Goal: Find specific page/section: Find specific page/section

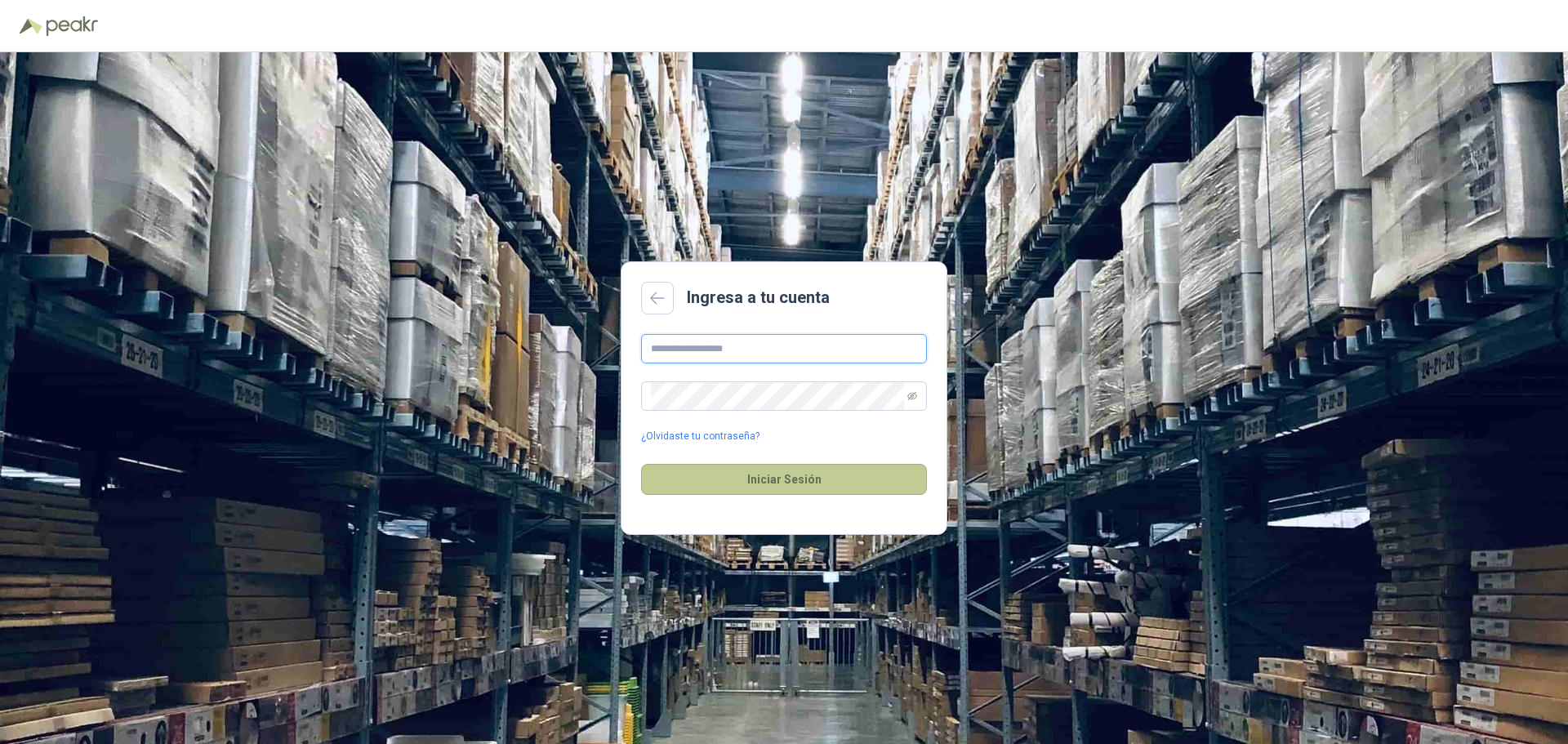
type input "**********"
click at [874, 484] on button "Iniciar Sesión" at bounding box center [784, 479] width 286 height 31
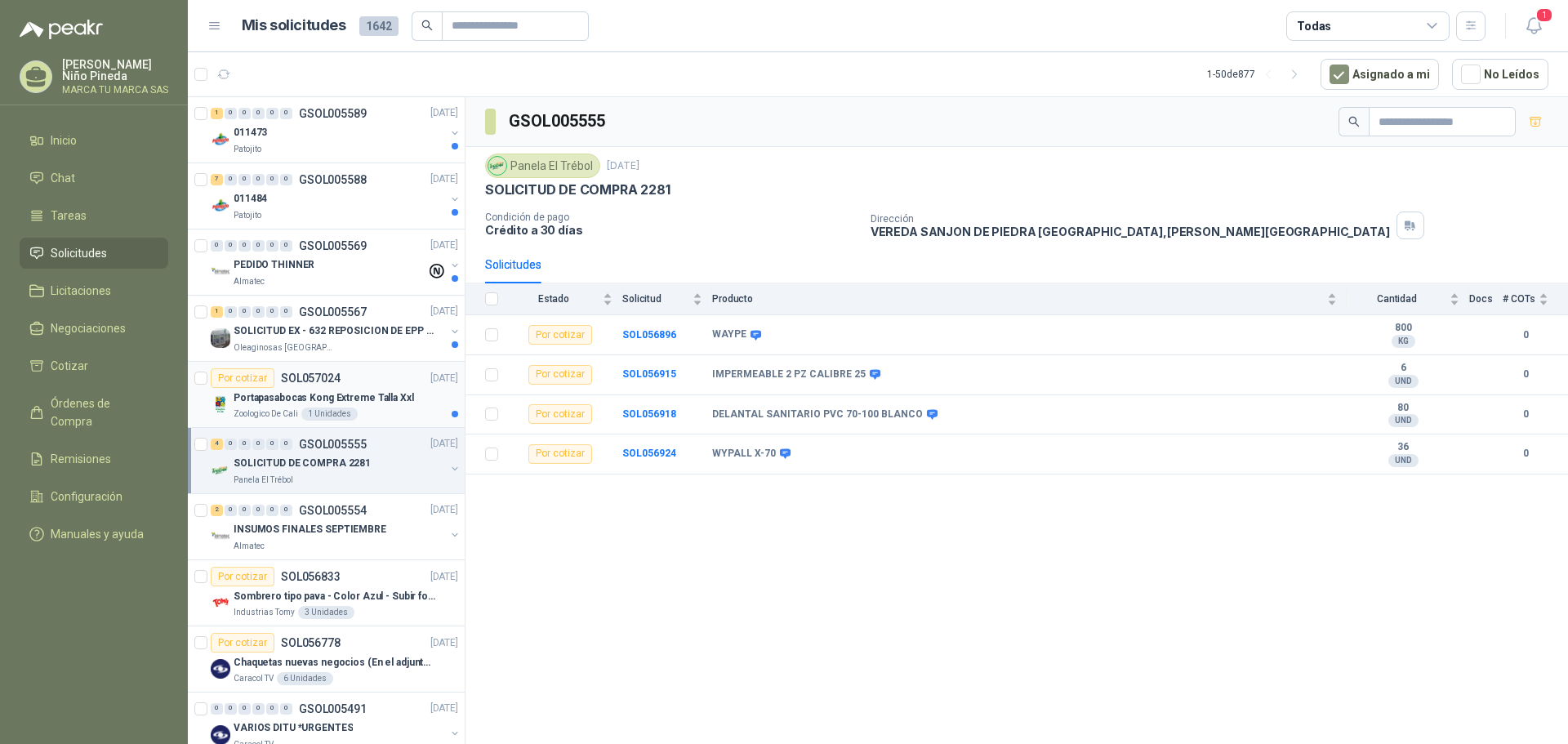
click at [290, 406] on div "Portapasabocas Kong Extreme Talla Xxl" at bounding box center [345, 398] width 225 height 20
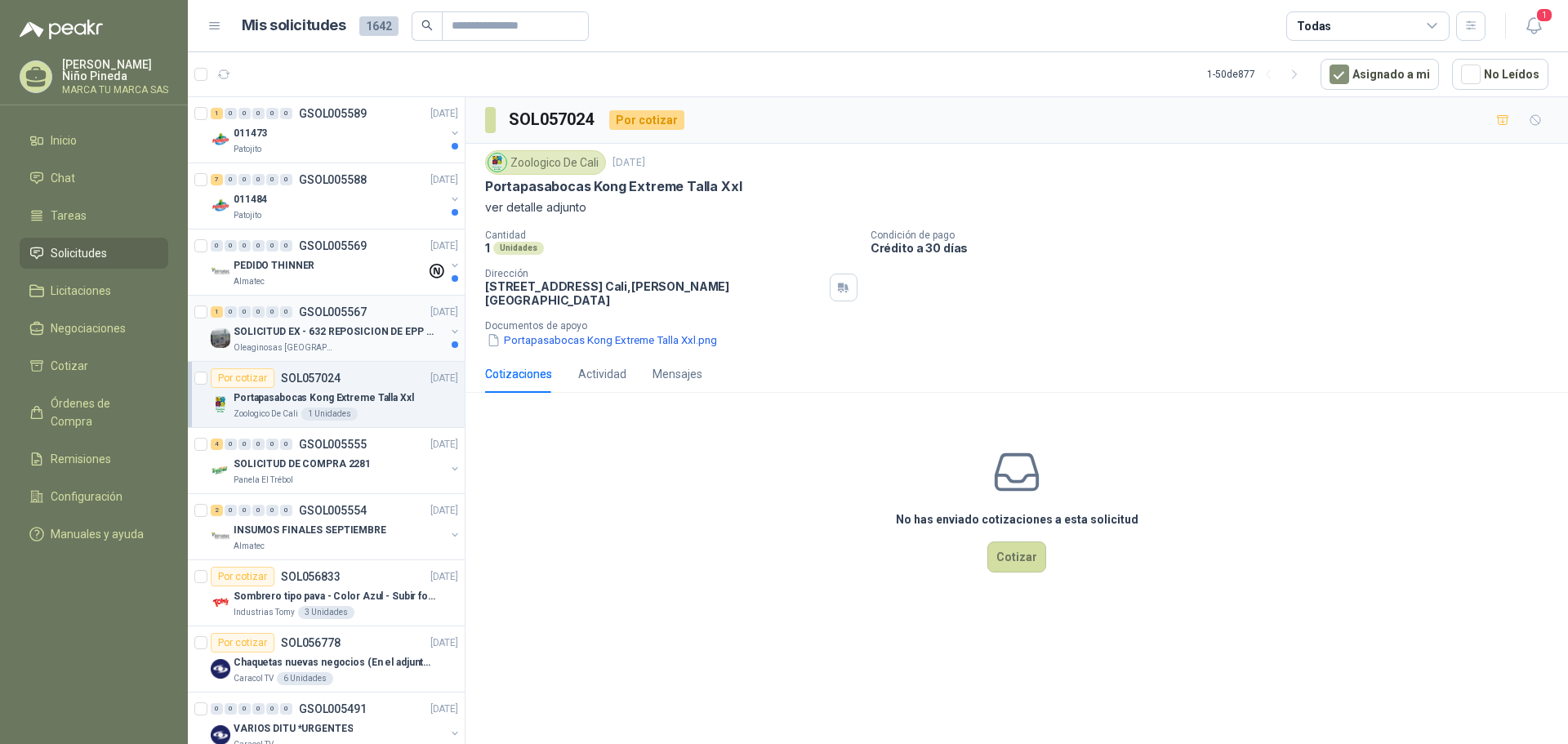
click at [314, 336] on p "SOLICITUD EX - 632 REPOSICION DE EPP #2" at bounding box center [335, 331] width 203 height 15
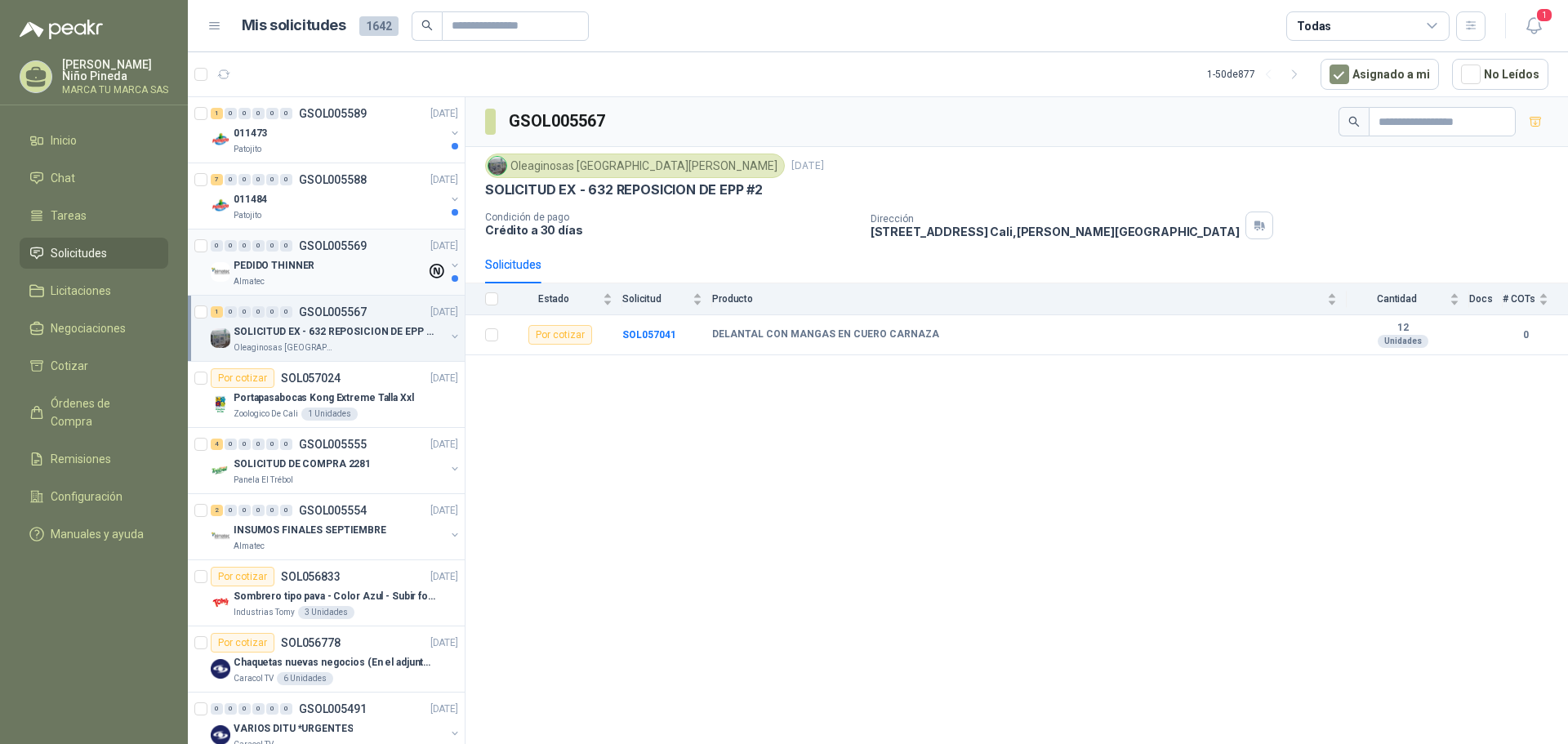
click at [316, 269] on div "PEDIDO THINNER" at bounding box center [329, 265] width 193 height 20
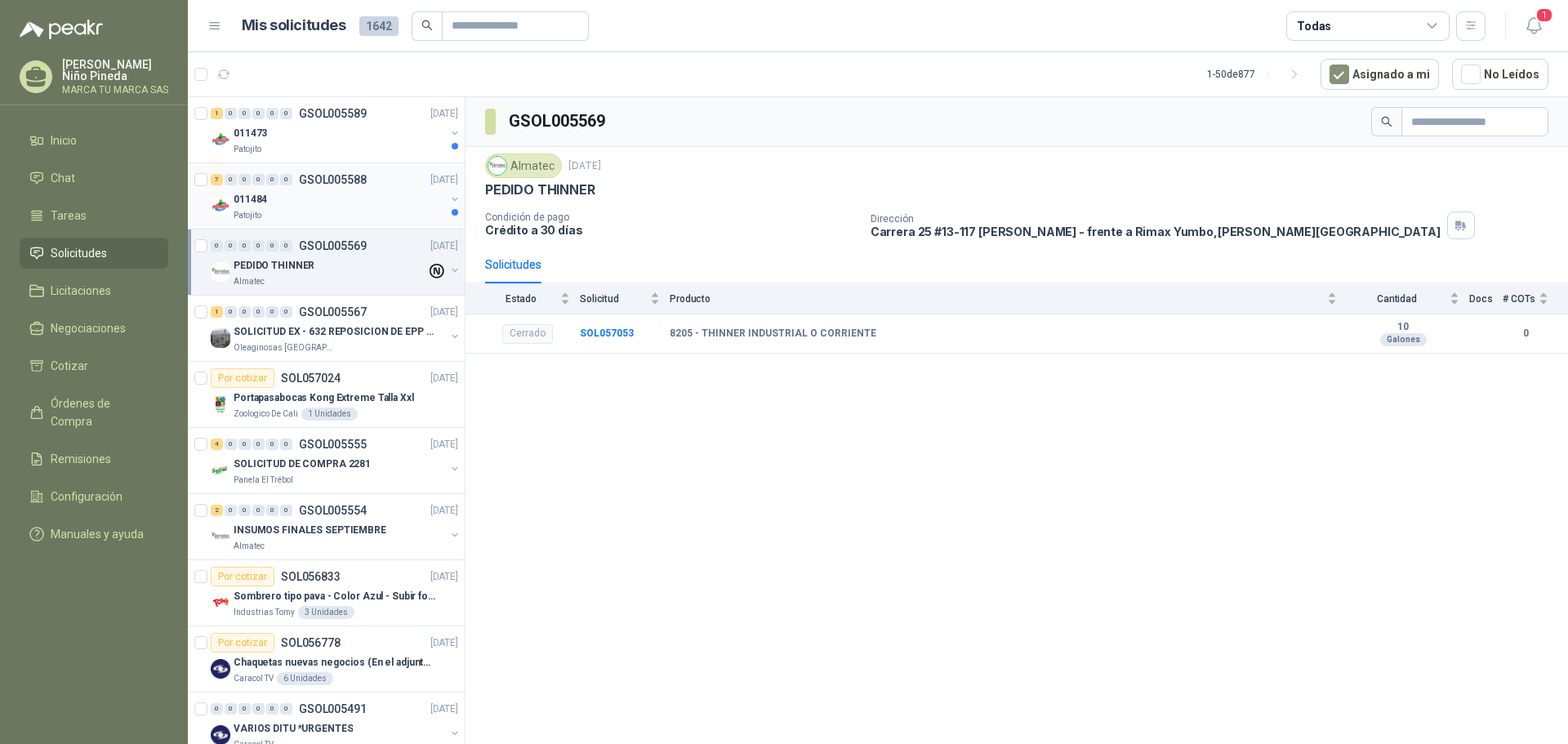
click at [365, 208] on div "011484" at bounding box center [339, 199] width 211 height 20
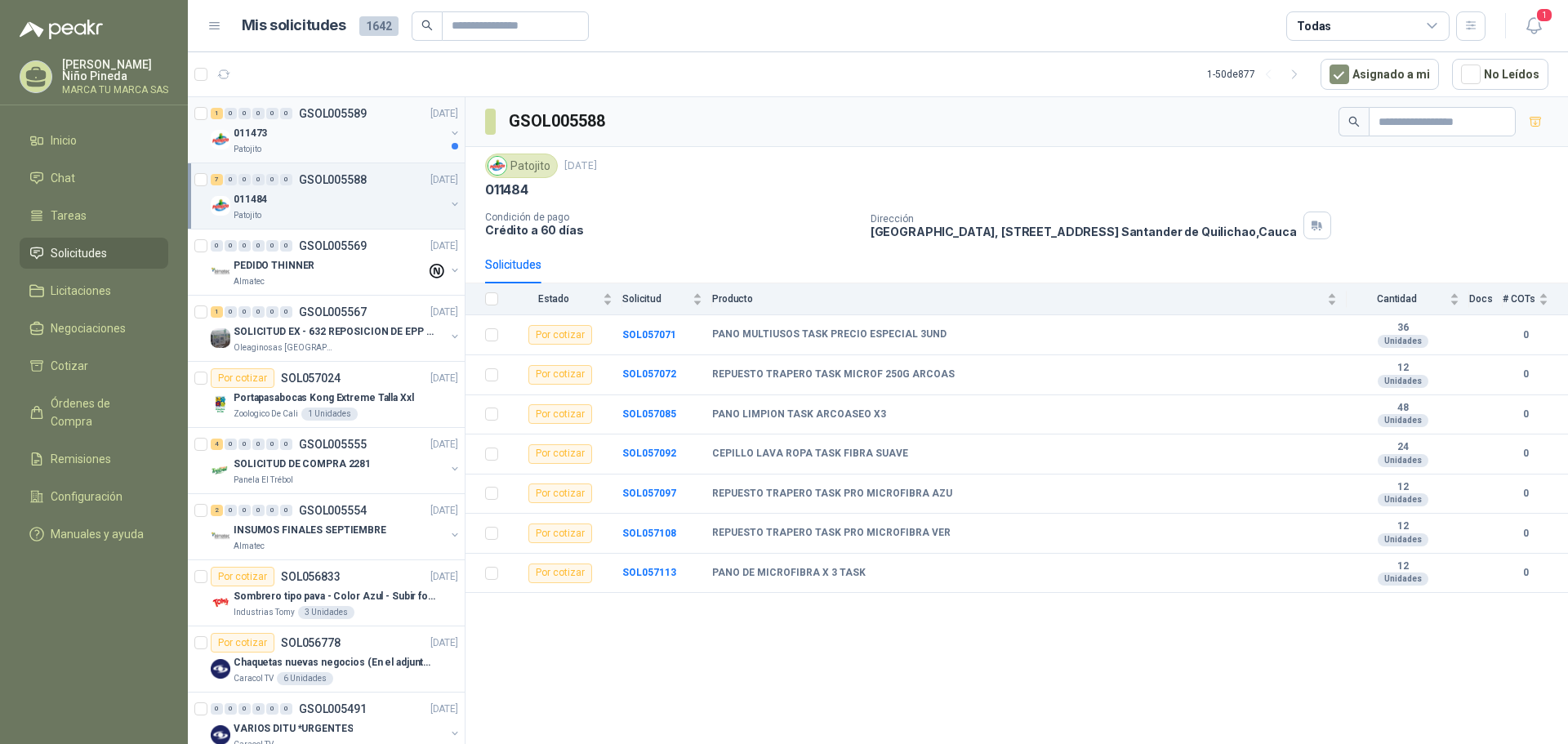
click at [348, 139] on div "011473" at bounding box center [339, 133] width 211 height 20
